Goal: Transaction & Acquisition: Purchase product/service

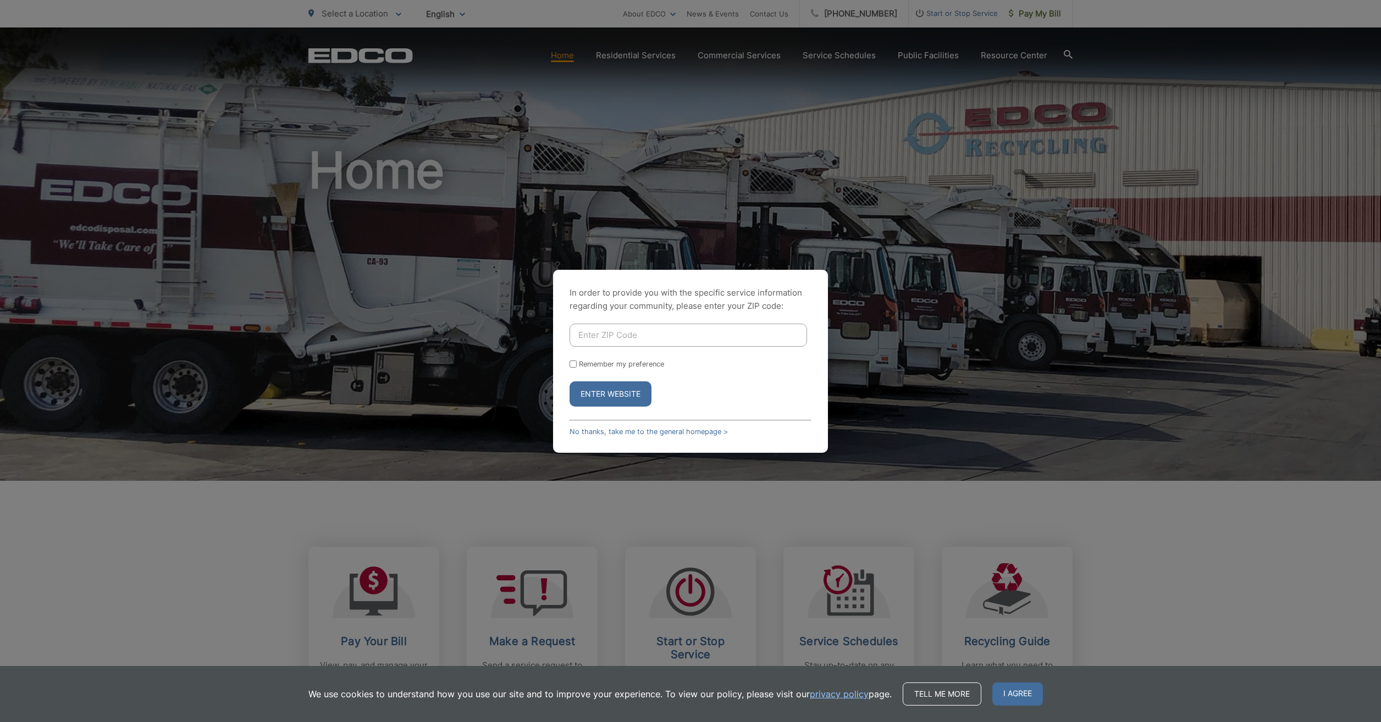
click at [676, 337] on input "Enter ZIP Code" at bounding box center [689, 335] width 238 height 23
type input "92084"
click at [582, 363] on label "Remember my preference" at bounding box center [621, 364] width 85 height 8
click at [577, 363] on input "Remember my preference" at bounding box center [573, 364] width 7 height 7
checkbox input "true"
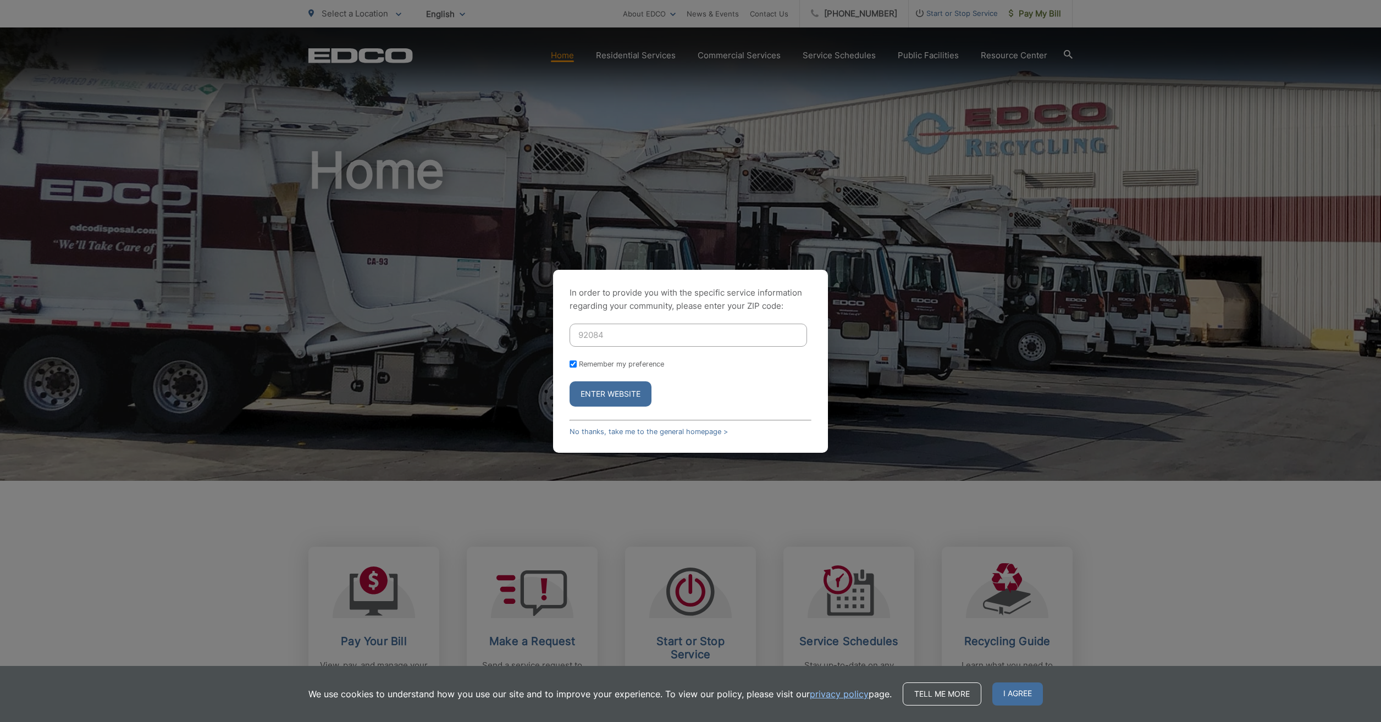
checkbox input "true"
click at [601, 391] on button "Enter Website" at bounding box center [611, 394] width 82 height 25
click at [615, 350] on label "[GEOGRAPHIC_DATA]" at bounding box center [621, 347] width 81 height 9
click at [577, 350] on input "[GEOGRAPHIC_DATA]" at bounding box center [573, 347] width 7 height 7
radio input "true"
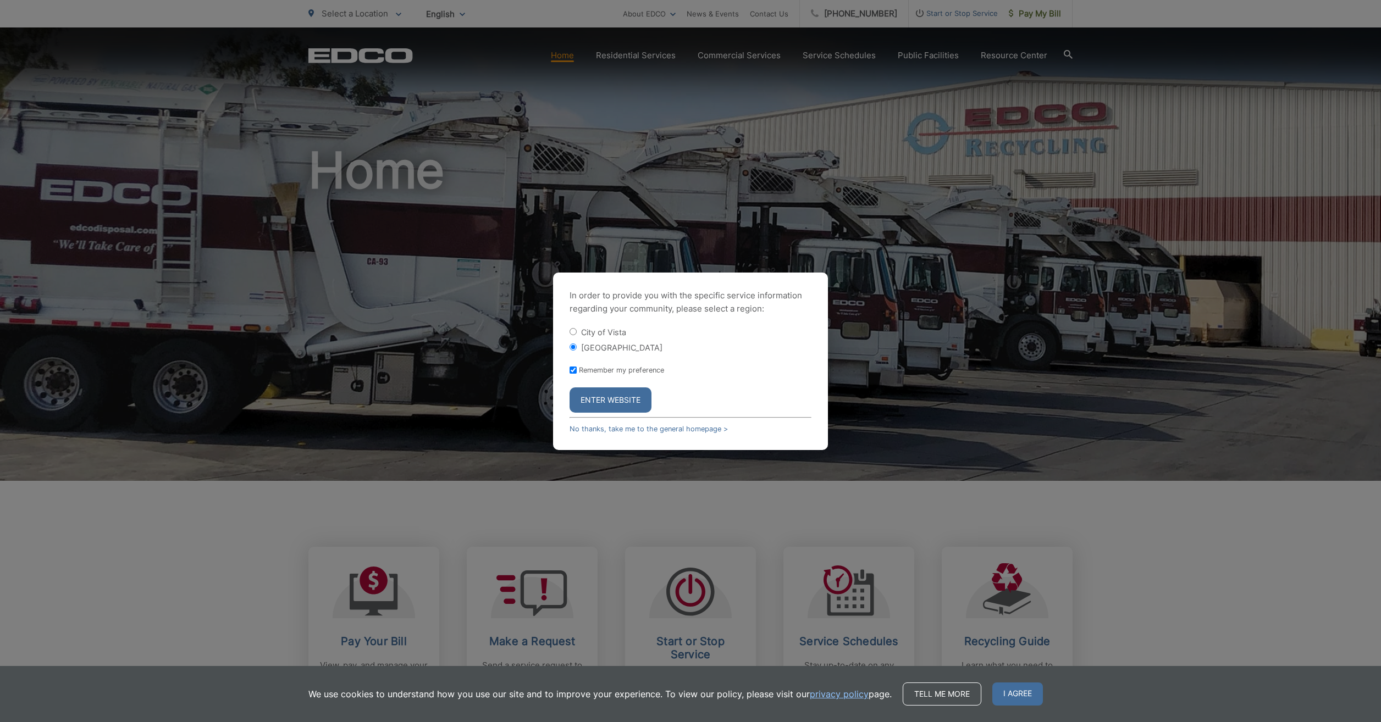
click at [603, 395] on button "Enter Website" at bounding box center [611, 400] width 82 height 25
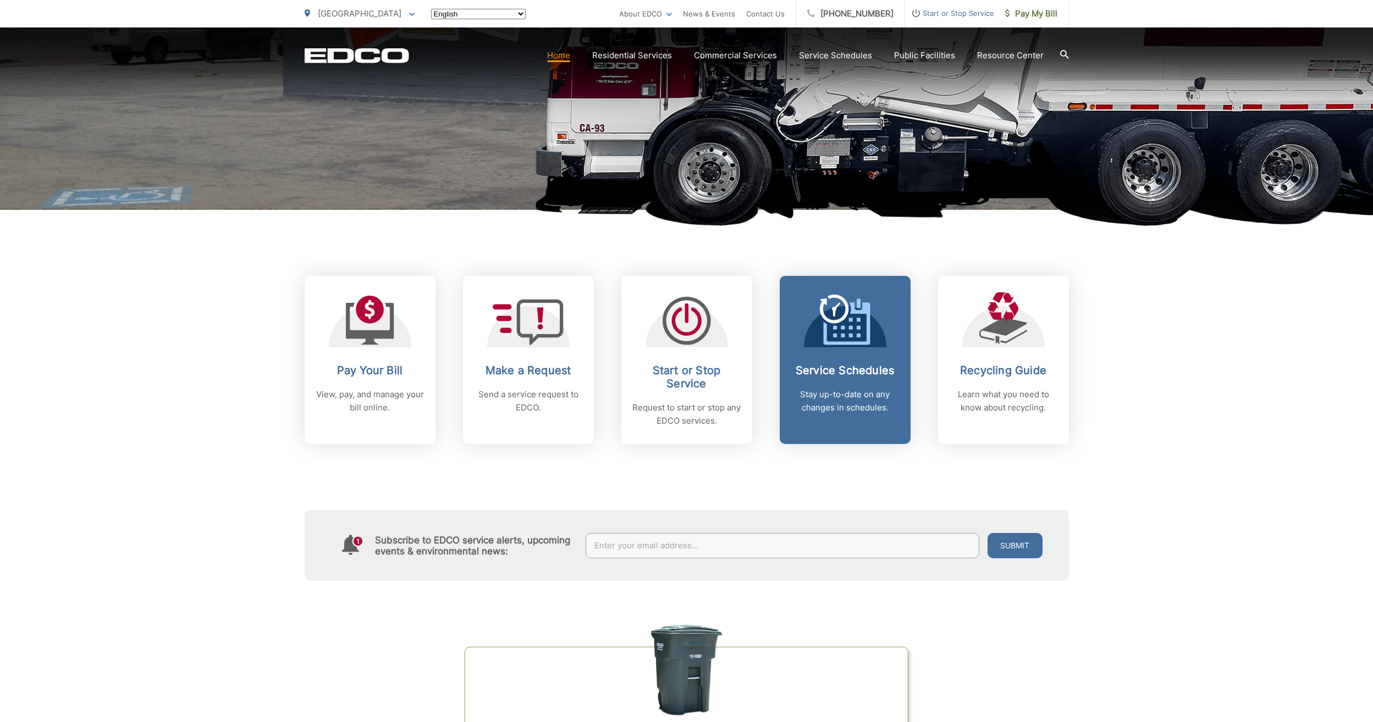
scroll to position [275, 0]
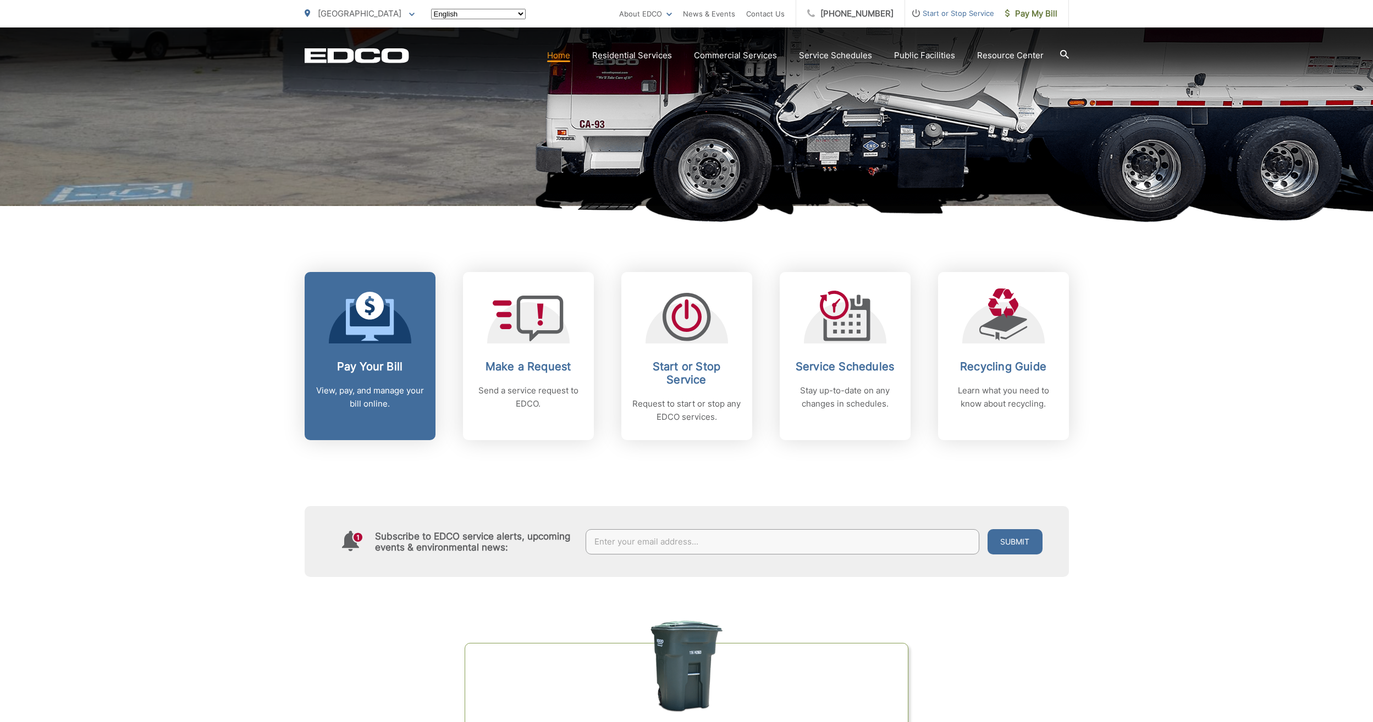
click at [365, 358] on link "Pay Your Bill View, pay, and manage your bill online." at bounding box center [370, 356] width 131 height 168
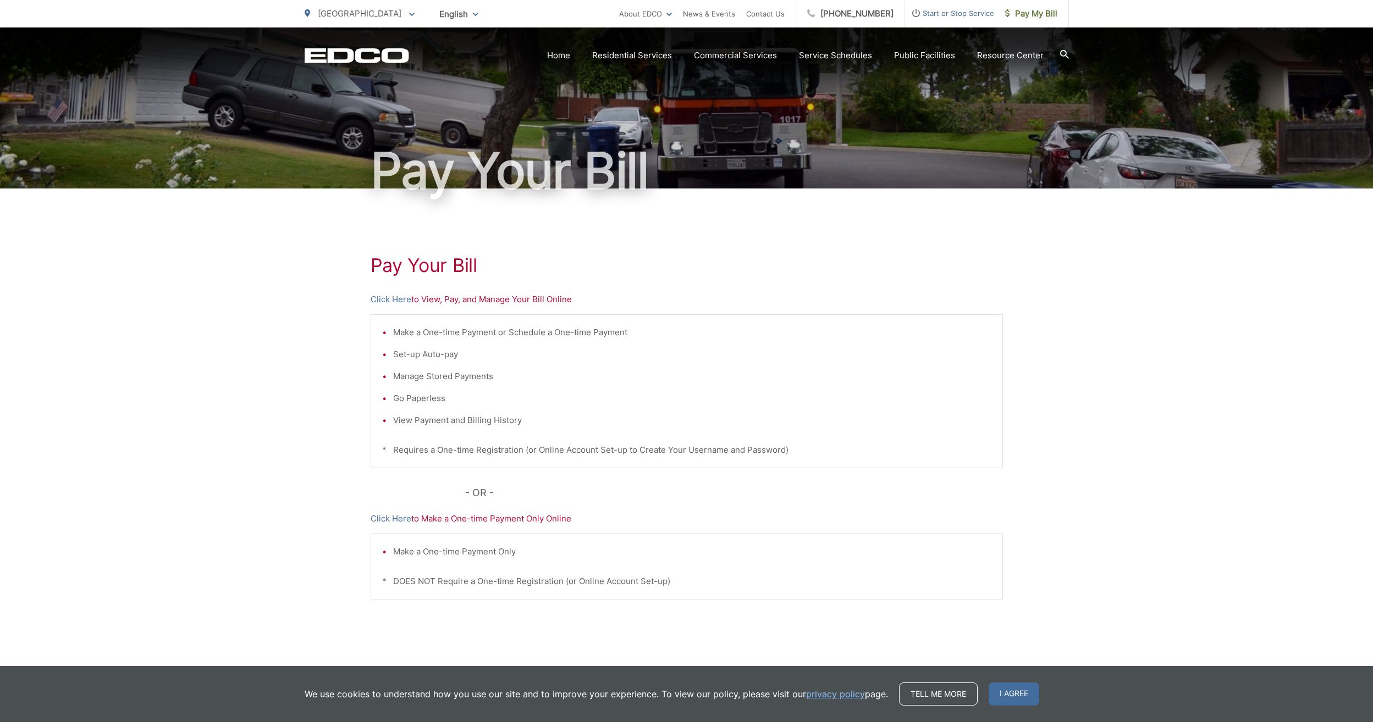
scroll to position [4, 0]
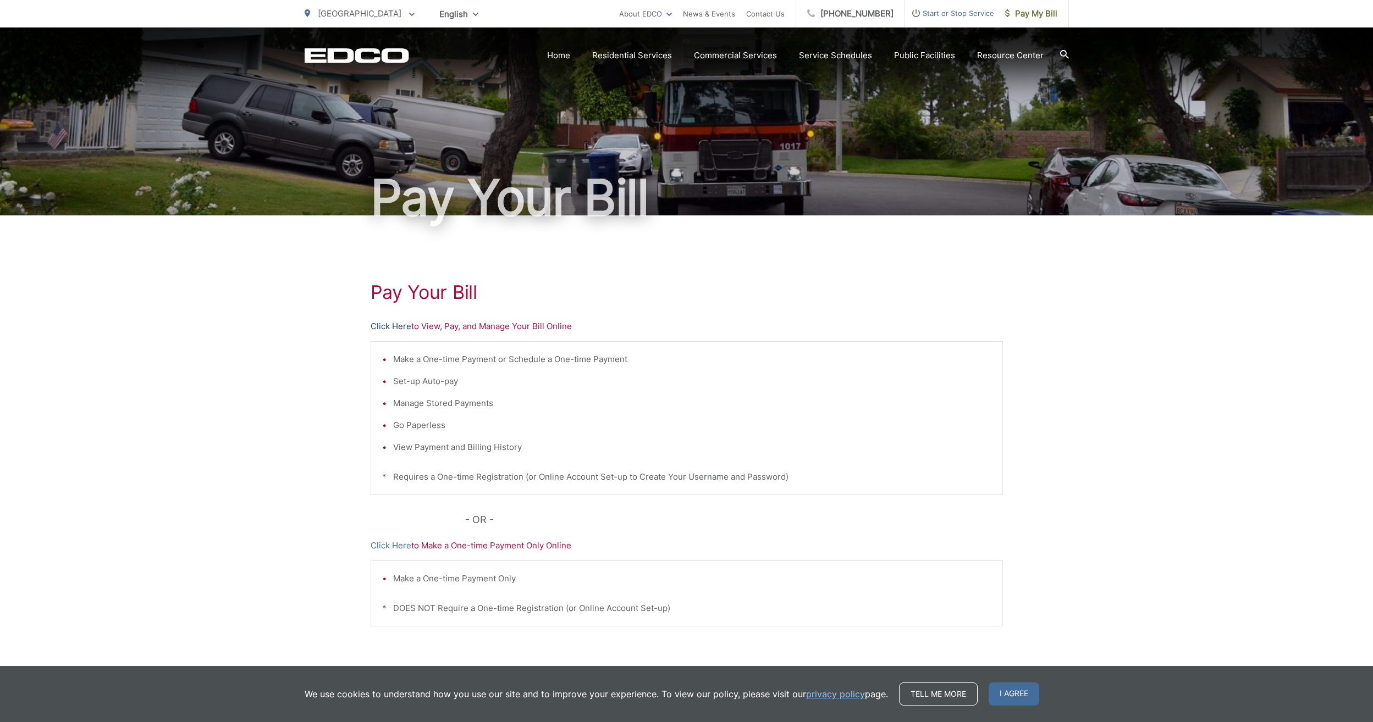
click at [394, 327] on link "Click Here" at bounding box center [391, 326] width 41 height 13
